Goal: Book appointment/travel/reservation

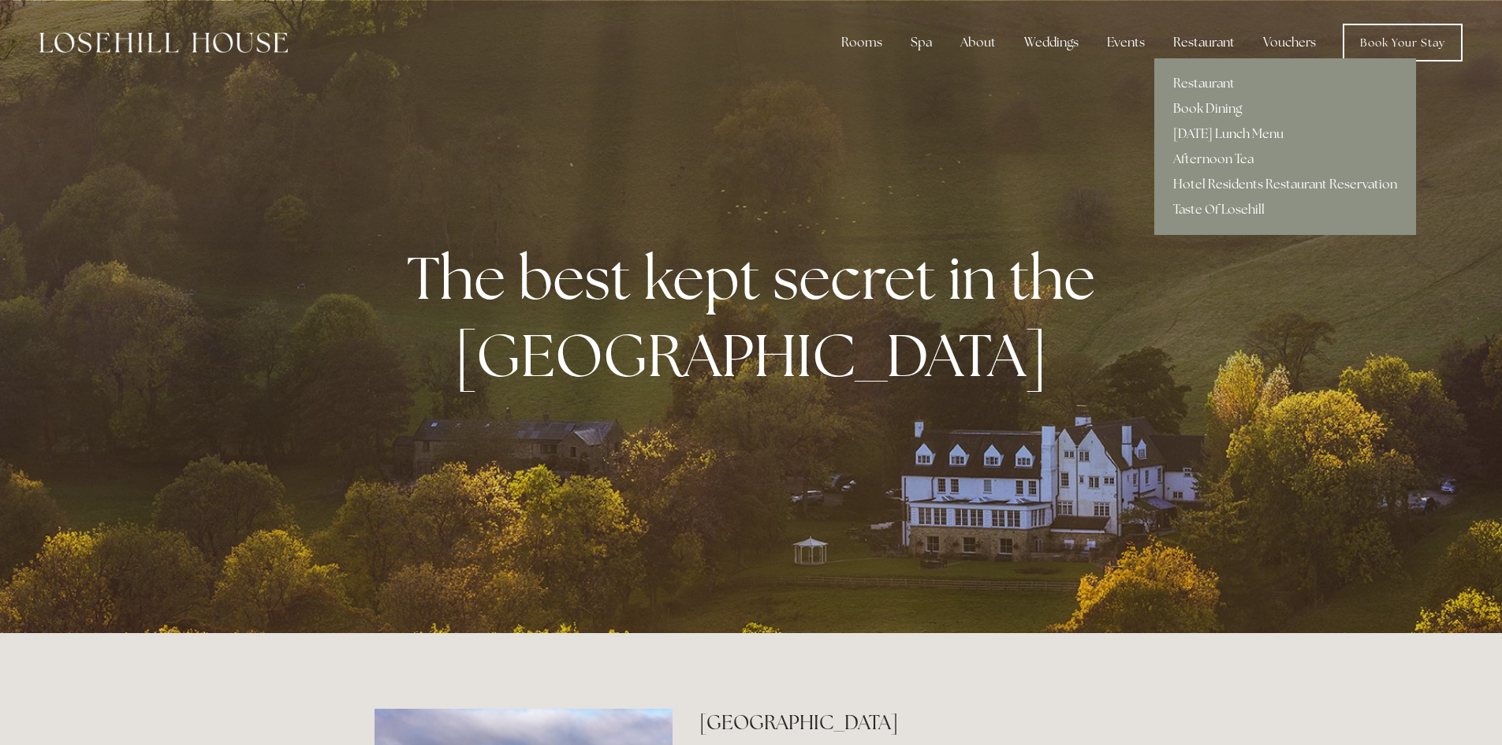
click at [1192, 40] on div "Restaurant" at bounding box center [1204, 43] width 87 height 32
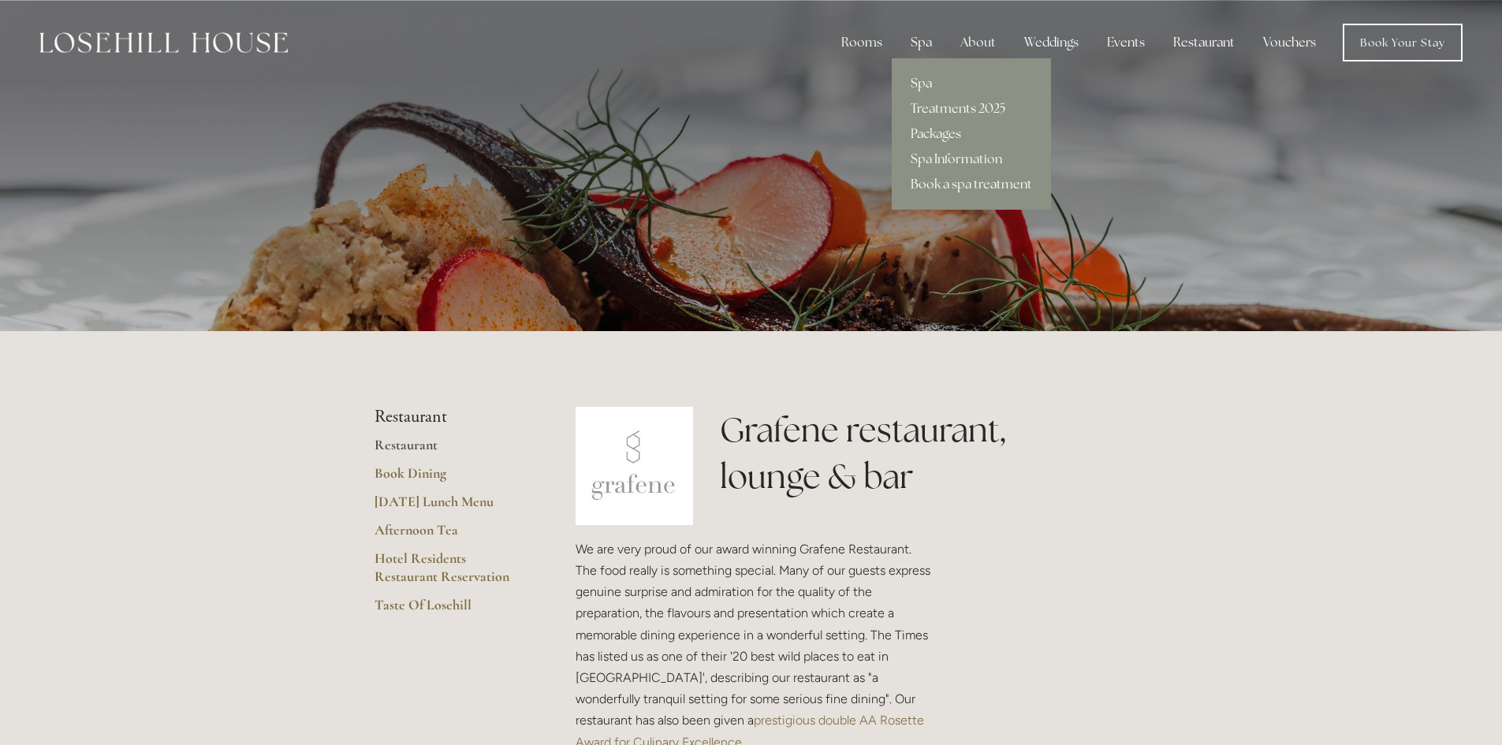
click at [919, 41] on div "Spa" at bounding box center [921, 43] width 47 height 32
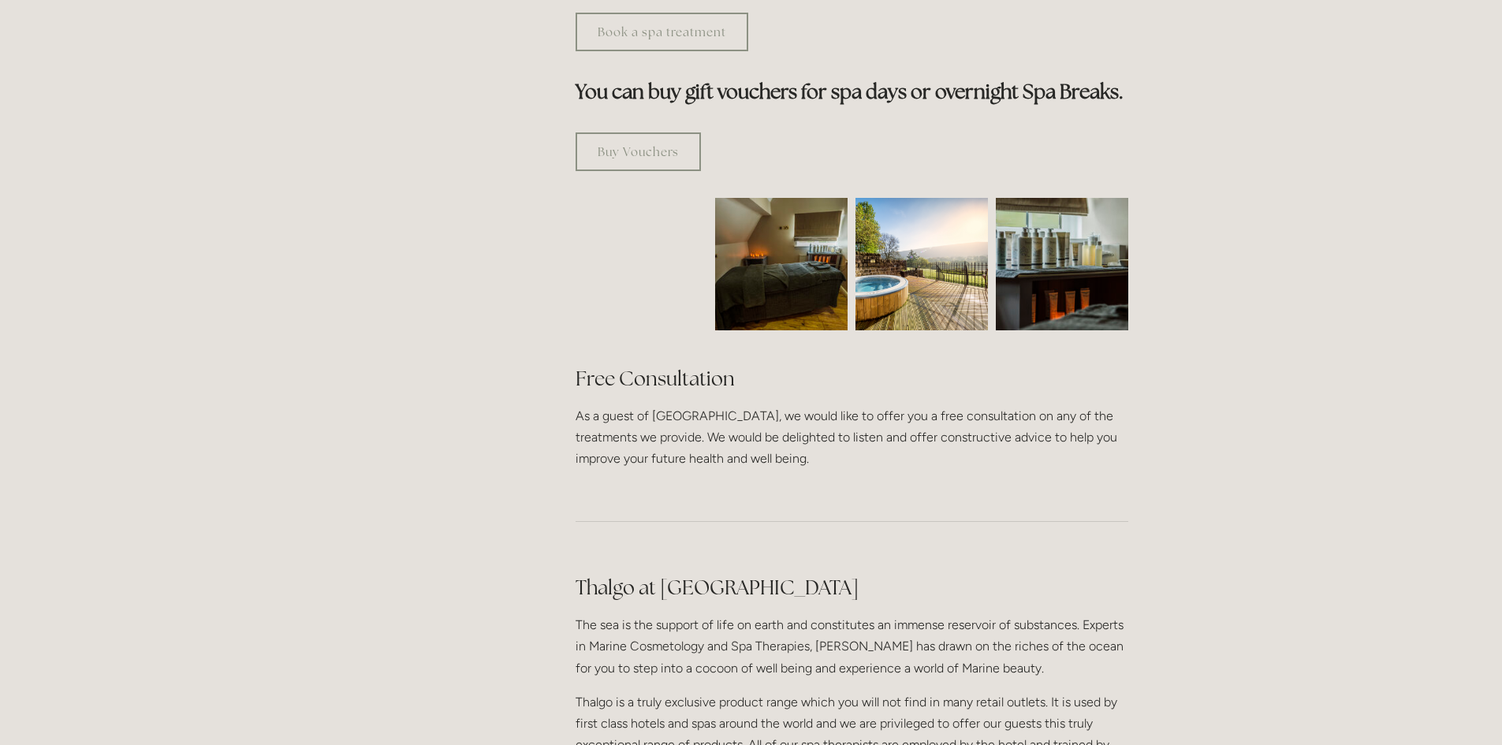
scroll to position [942, 0]
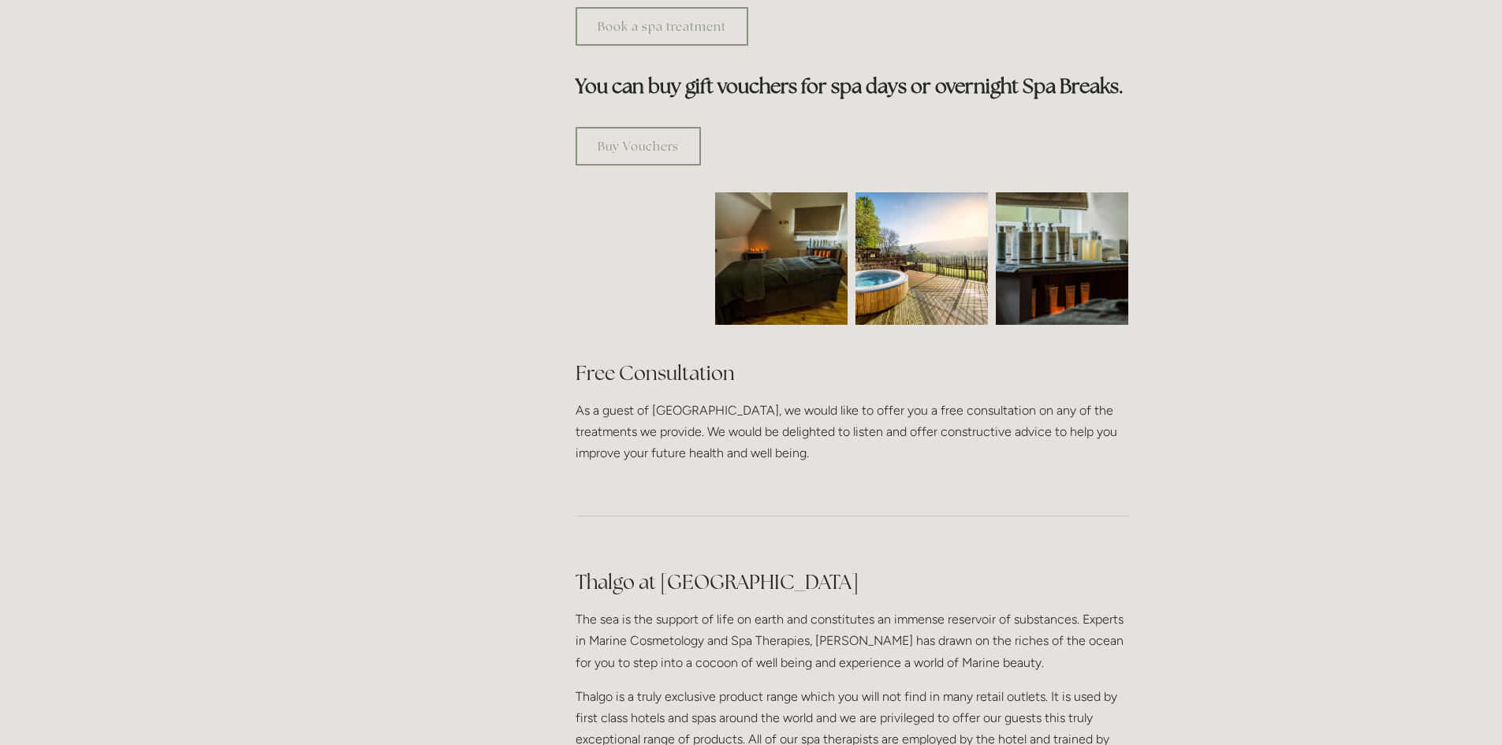
click at [929, 192] on img at bounding box center [922, 258] width 132 height 132
click at [889, 226] on img at bounding box center [922, 258] width 132 height 132
